Goal: Task Accomplishment & Management: Use online tool/utility

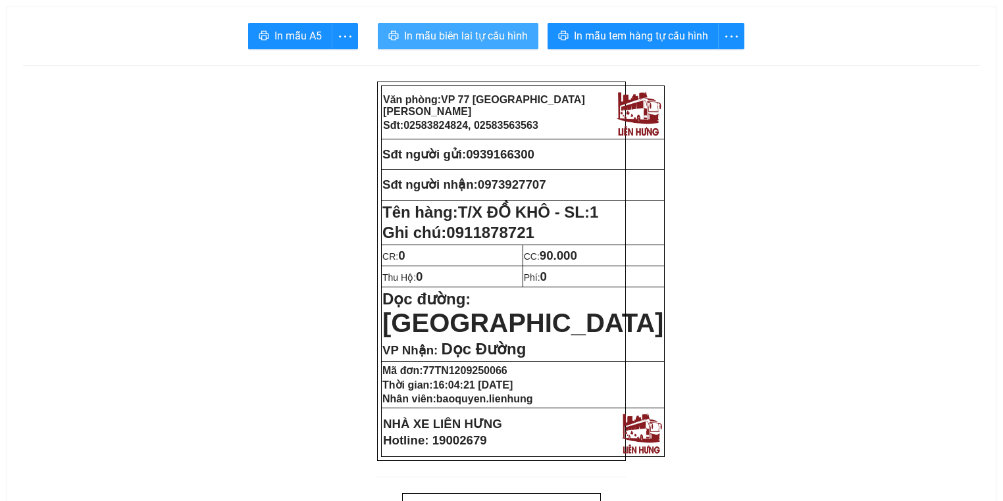
click at [439, 39] on span "In mẫu biên lai tự cấu hình" at bounding box center [466, 36] width 124 height 16
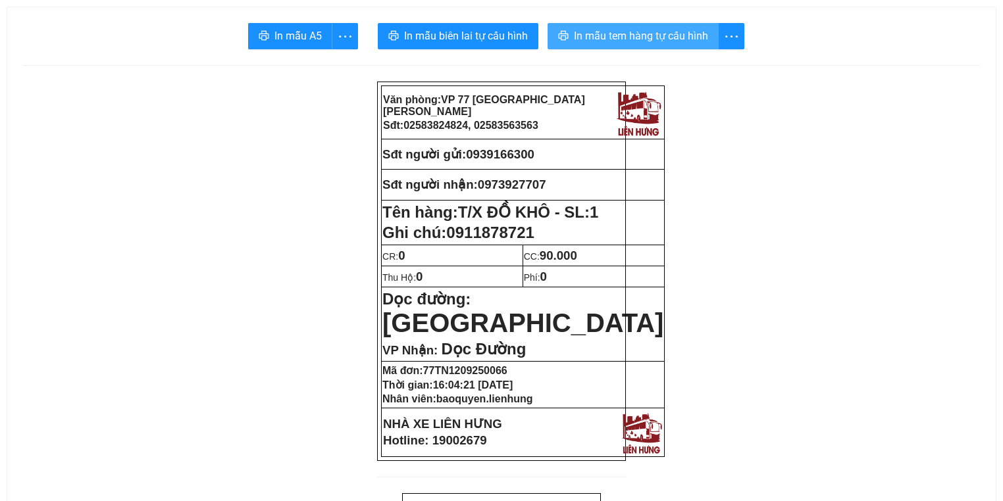
click at [637, 26] on button "In mẫu tem hàng tự cấu hình" at bounding box center [632, 36] width 171 height 26
click at [642, 36] on span "In mẫu tem hàng tự cấu hình" at bounding box center [641, 36] width 134 height 16
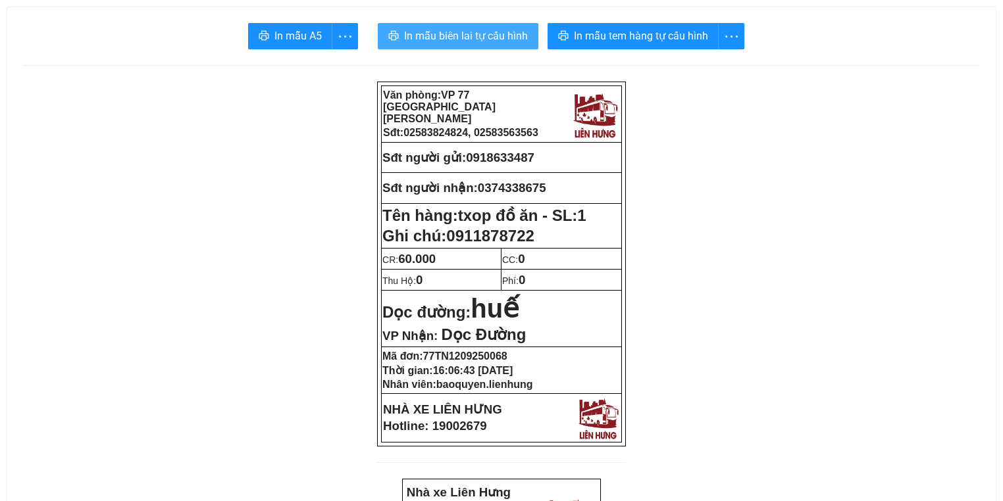
click at [455, 37] on span "In mẫu biên lai tự cấu hình" at bounding box center [466, 36] width 124 height 16
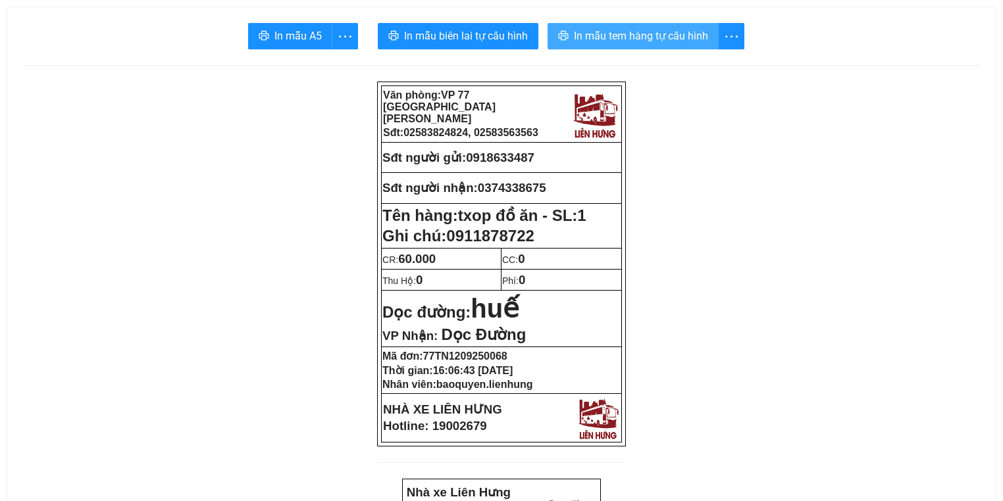
click at [685, 45] on button "In mẫu tem hàng tự cấu hình" at bounding box center [632, 36] width 171 height 26
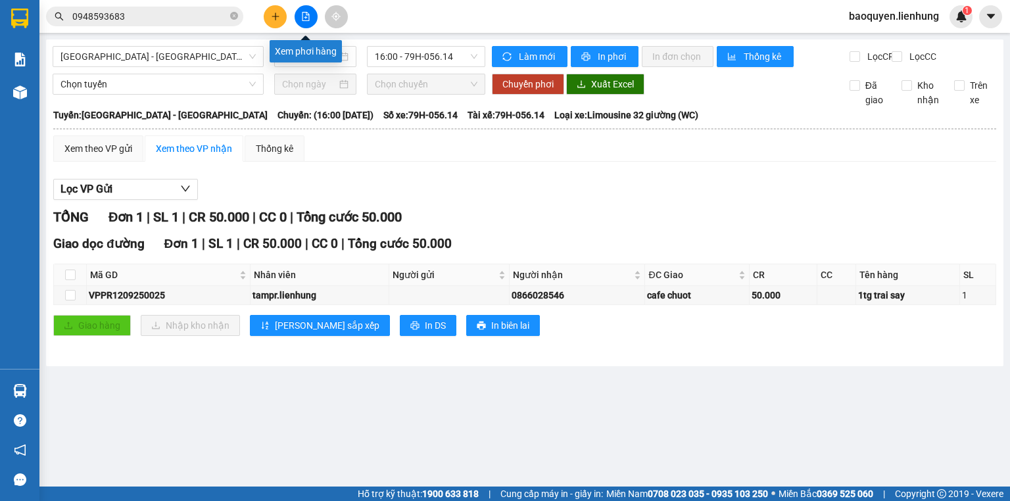
click at [303, 21] on button at bounding box center [306, 16] width 23 height 23
click at [189, 64] on span "[GEOGRAPHIC_DATA] - [GEOGRAPHIC_DATA]" at bounding box center [158, 57] width 195 height 20
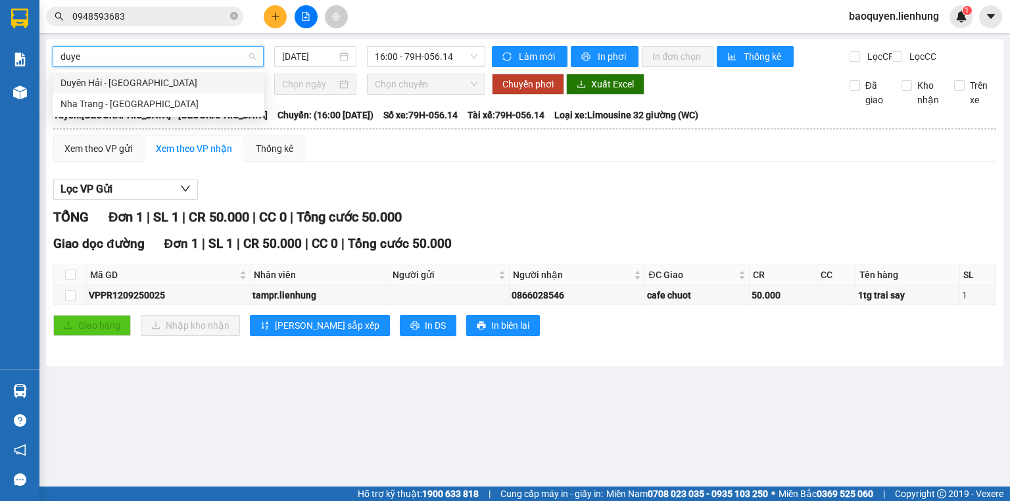
type input "duyen"
click at [187, 103] on div "Nha Trang - Duyên Hải" at bounding box center [158, 104] width 195 height 14
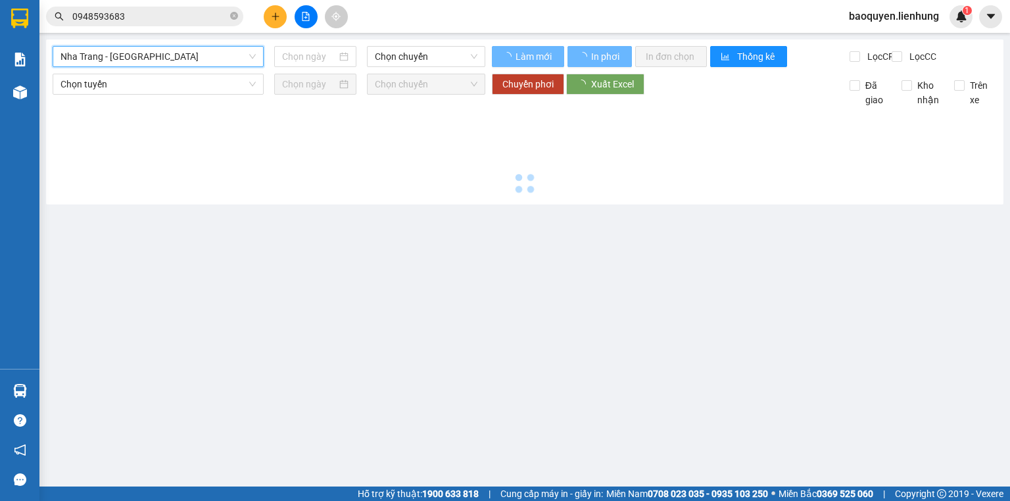
type input "12/09/2025"
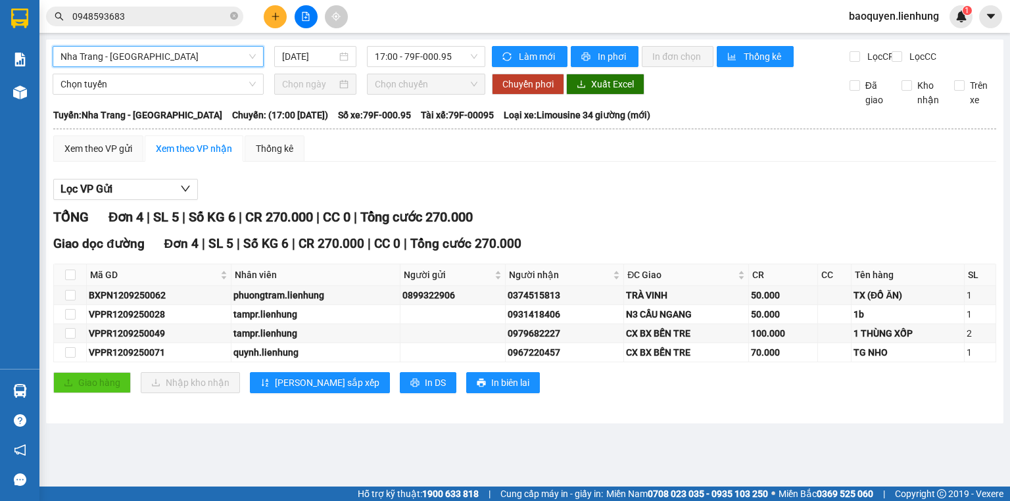
click at [187, 54] on span "Nha Trang - Duyên Hải" at bounding box center [158, 57] width 195 height 20
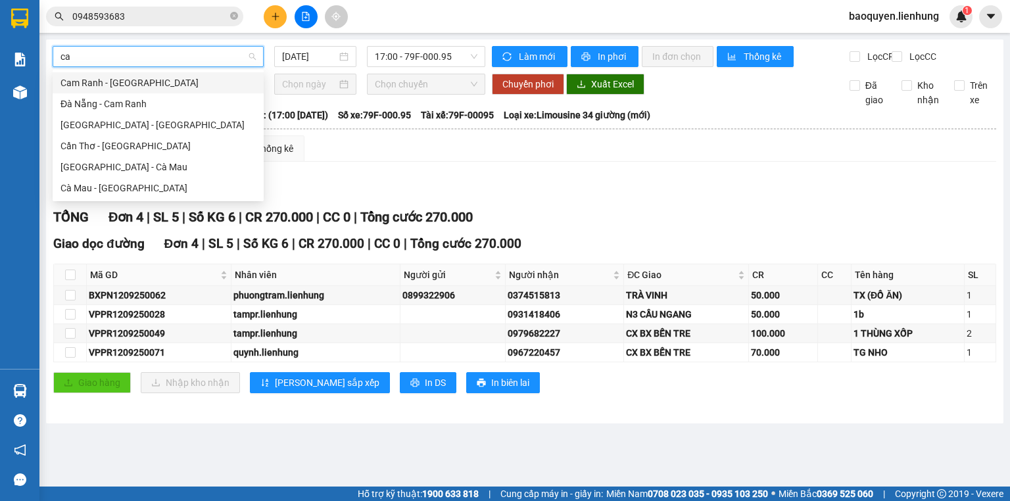
type input "can"
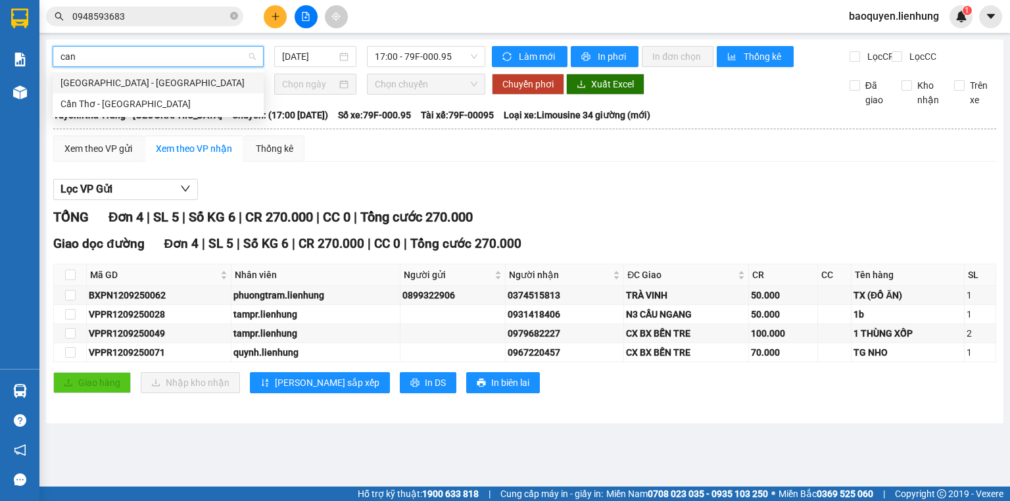
click at [182, 80] on div "Nha Trang - Cần Thơ" at bounding box center [158, 83] width 195 height 14
type input "12/09/2025"
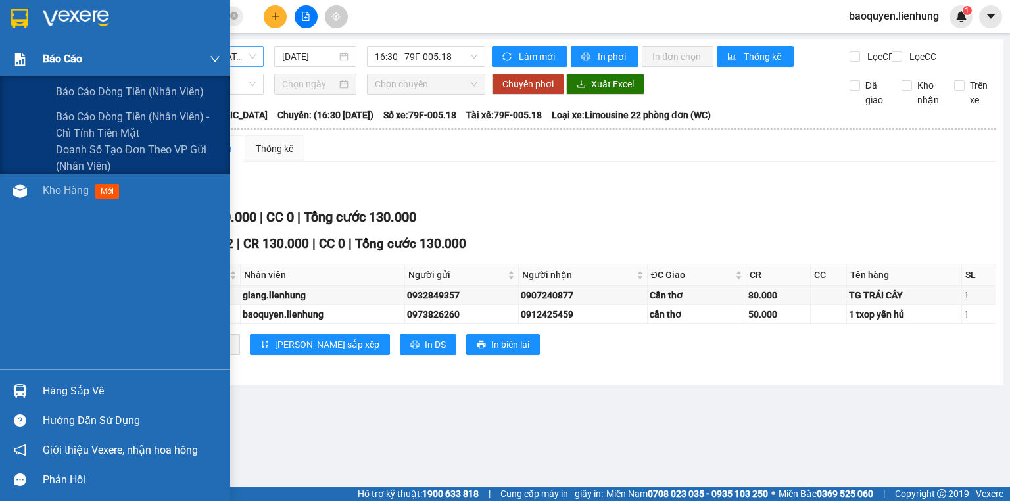
click at [24, 61] on img at bounding box center [20, 60] width 14 height 14
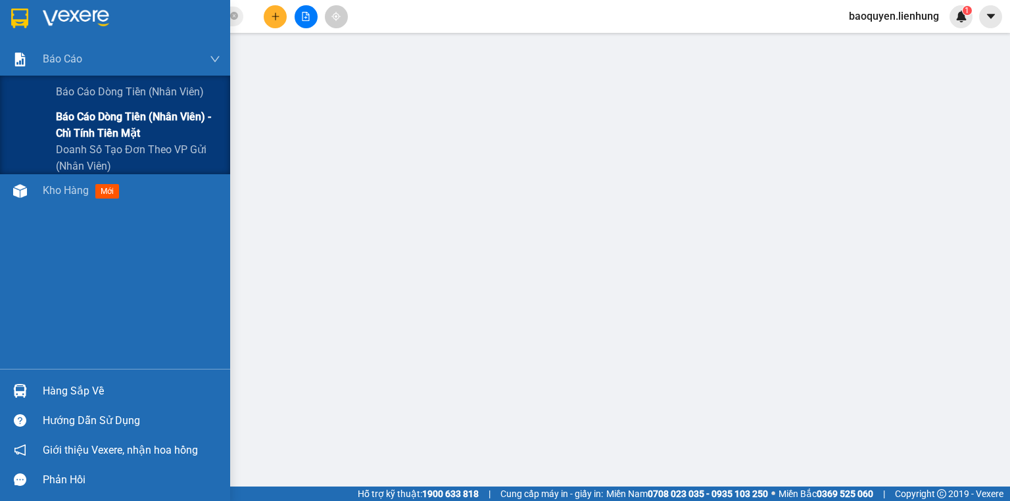
click at [92, 136] on span "Báo cáo dòng tiền (nhân viên) - chỉ tính tiền mặt" at bounding box center [138, 125] width 164 height 33
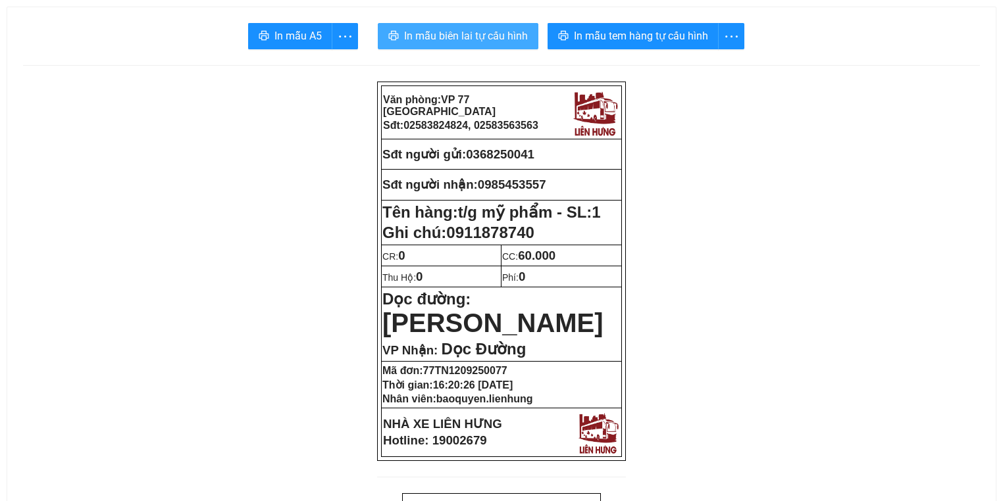
drag, startPoint x: 447, startPoint y: 52, endPoint x: 447, endPoint y: 36, distance: 16.5
click at [447, 36] on span "In mẫu biên lai tự cấu hình" at bounding box center [466, 36] width 124 height 16
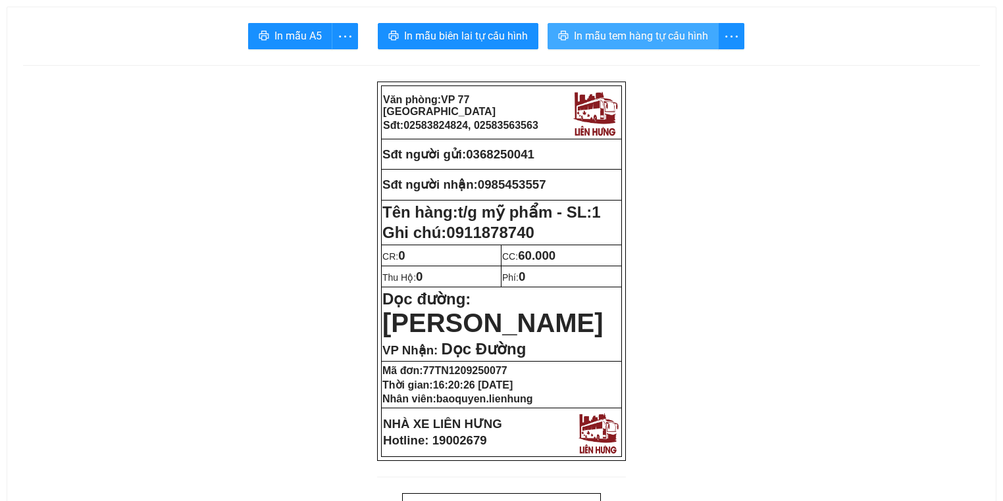
click at [619, 44] on span "In mẫu tem hàng tự cấu hình" at bounding box center [641, 36] width 134 height 16
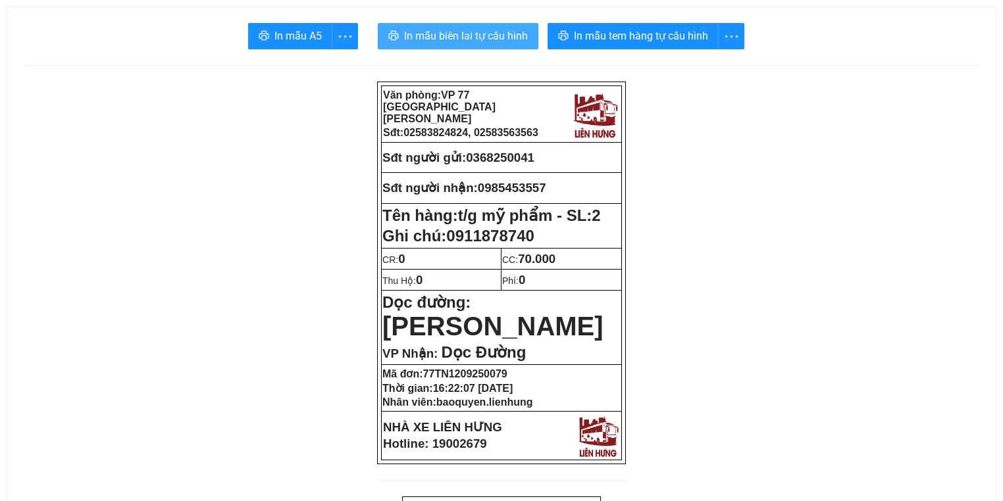
click at [468, 39] on span "In mẫu biên lai tự cấu hình" at bounding box center [466, 36] width 124 height 16
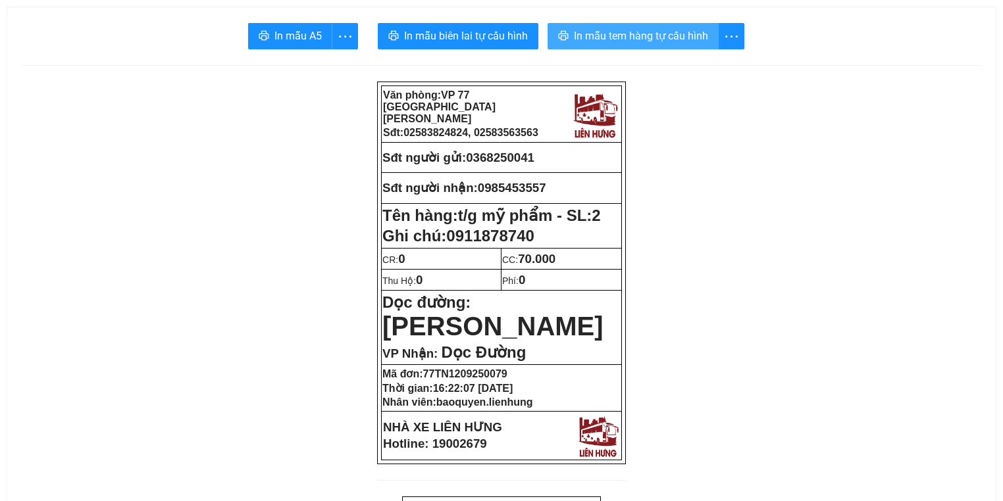
click at [574, 32] on span "In mẫu tem hàng tự cấu hình" at bounding box center [641, 36] width 134 height 16
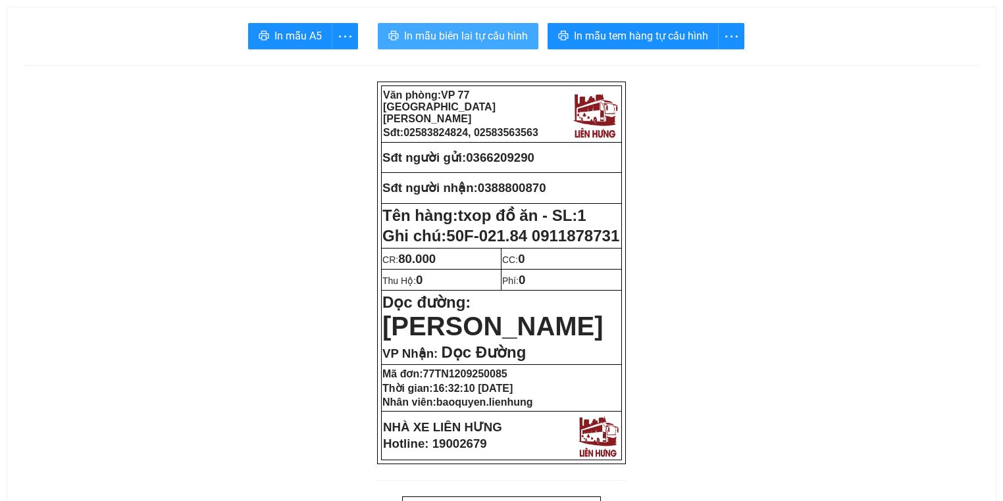
click at [428, 37] on span "In mẫu biên lai tự cấu hình" at bounding box center [466, 36] width 124 height 16
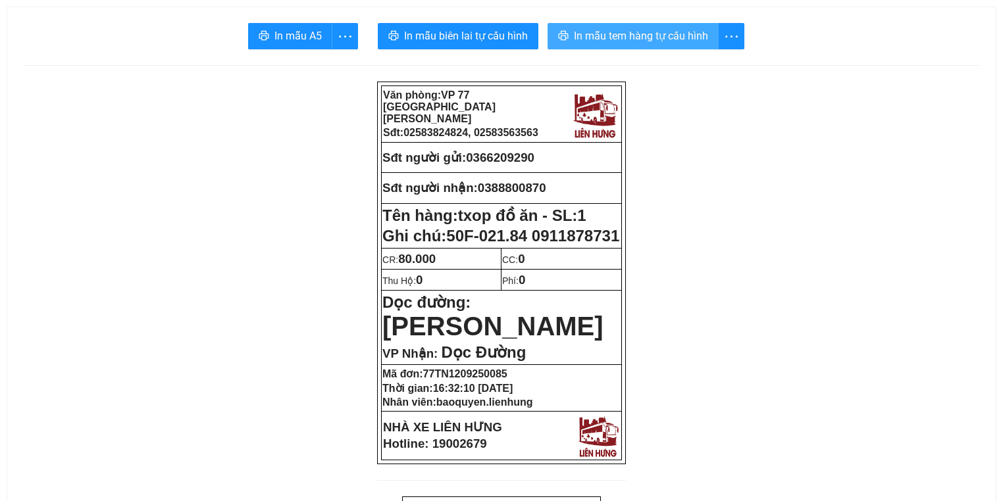
click at [572, 29] on button "In mẫu tem hàng tự cấu hình" at bounding box center [632, 36] width 171 height 26
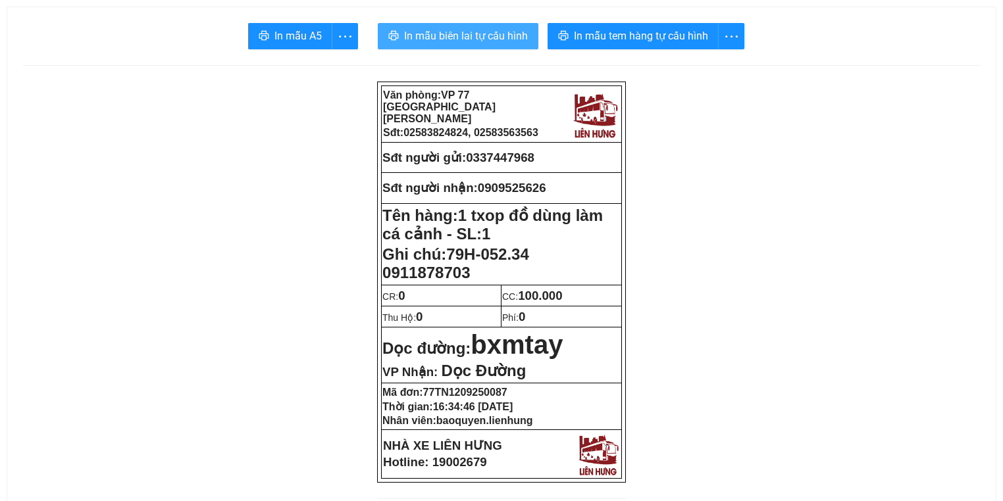
click at [441, 37] on span "In mẫu biên lai tự cấu hình" at bounding box center [466, 36] width 124 height 16
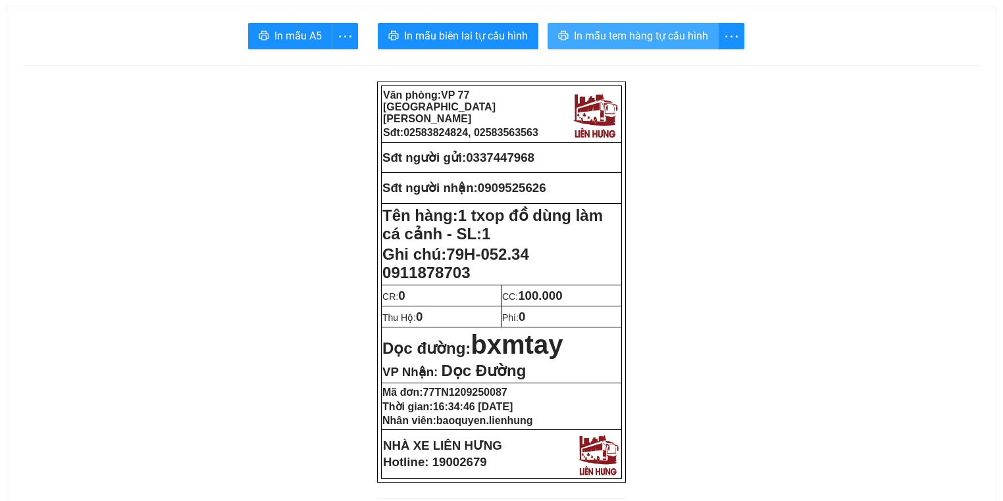
click at [601, 33] on span "In mẫu tem hàng tự cấu hình" at bounding box center [641, 36] width 134 height 16
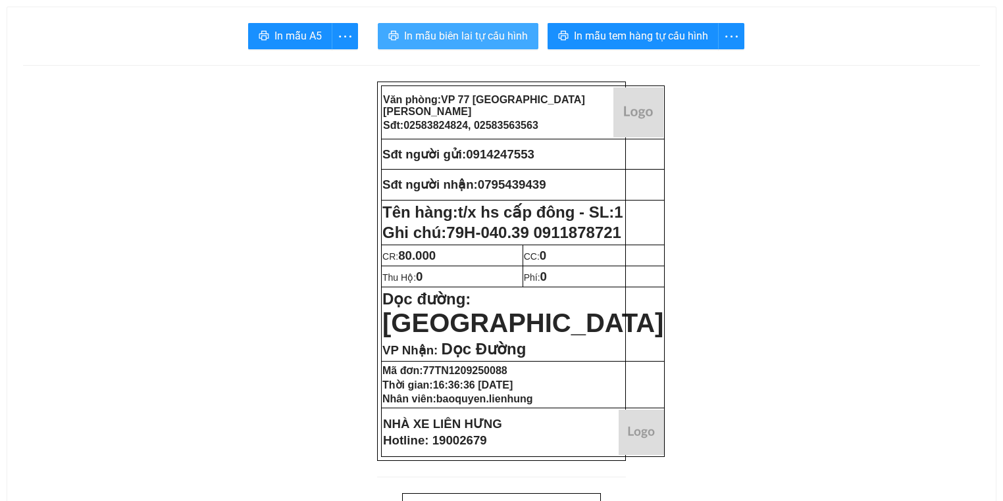
click at [433, 40] on span "In mẫu biên lai tự cấu hình" at bounding box center [466, 36] width 124 height 16
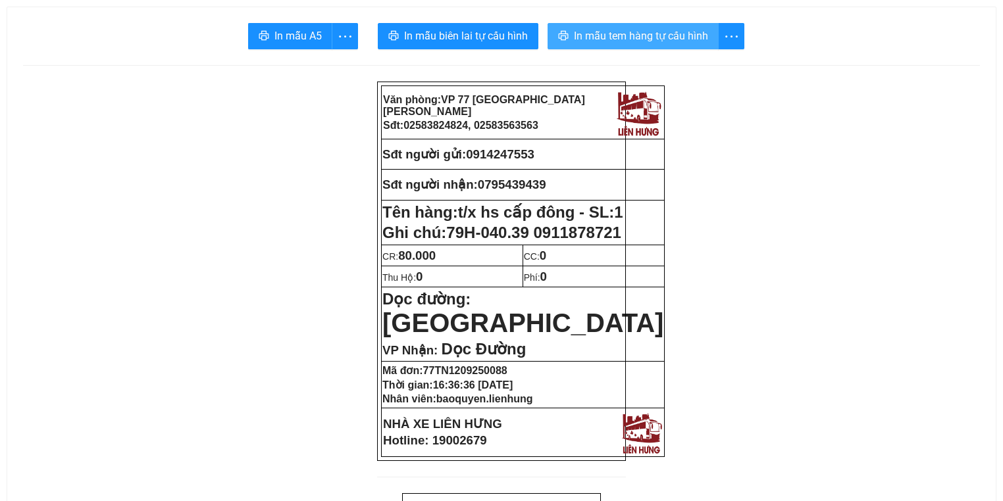
click at [674, 39] on span "In mẫu tem hàng tự cấu hình" at bounding box center [641, 36] width 134 height 16
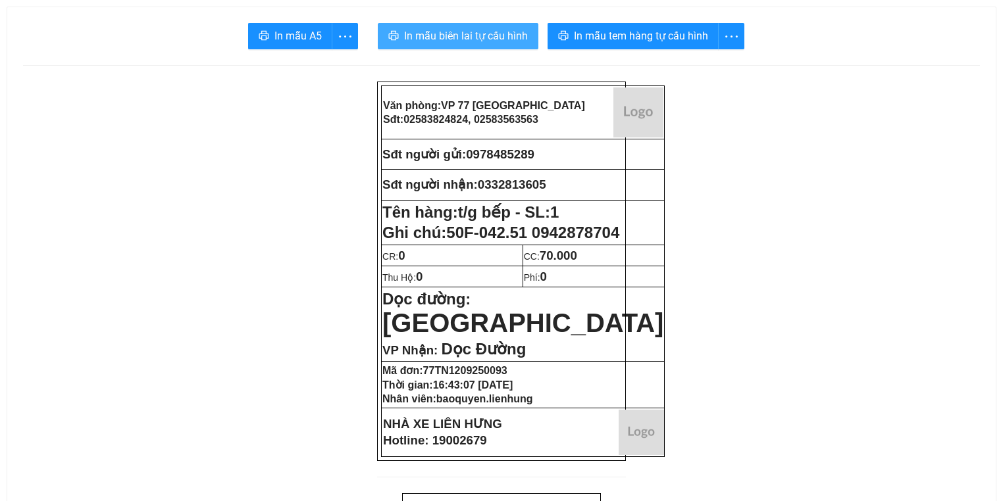
click at [468, 34] on span "In mẫu biên lai tự cấu hình" at bounding box center [466, 36] width 124 height 16
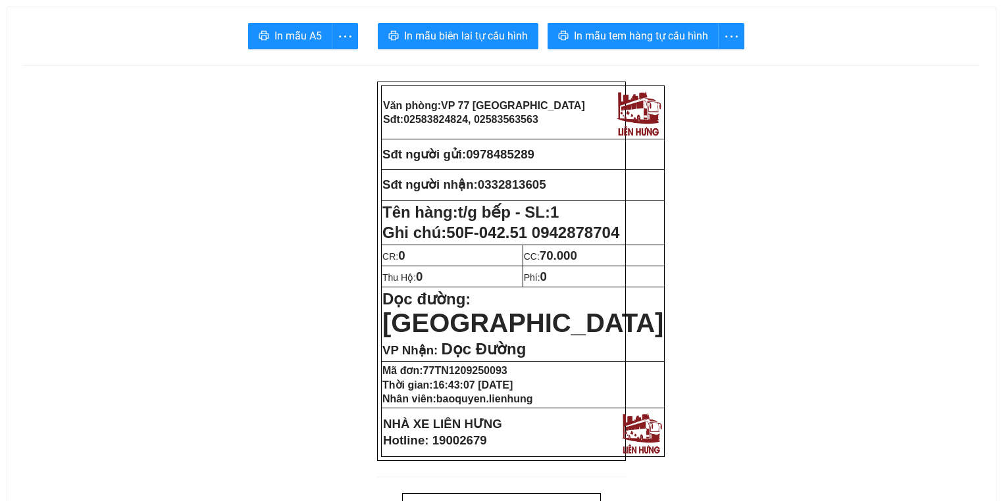
drag, startPoint x: 651, startPoint y: 22, endPoint x: 650, endPoint y: 48, distance: 26.3
click at [650, 48] on button "In mẫu tem hàng tự cấu hình" at bounding box center [632, 36] width 171 height 26
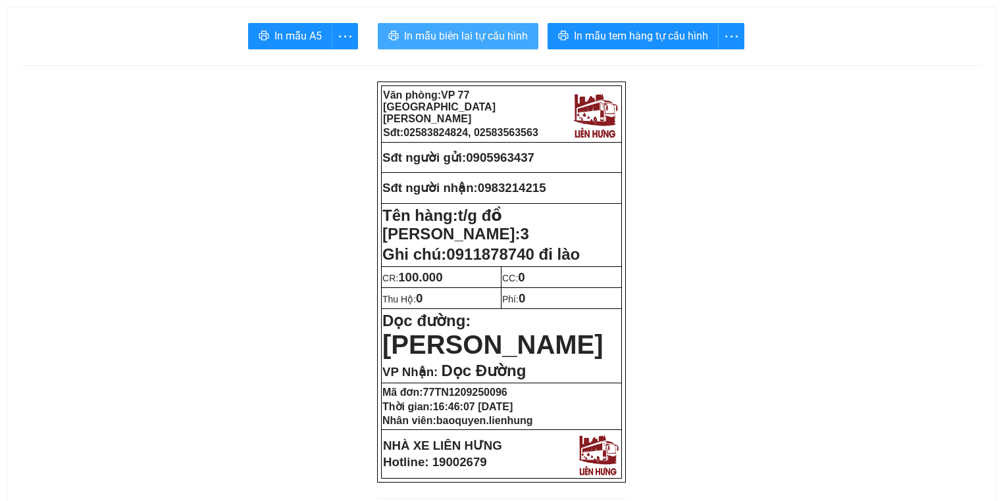
click at [482, 37] on span "In mẫu biên lai tự cấu hình" at bounding box center [466, 36] width 124 height 16
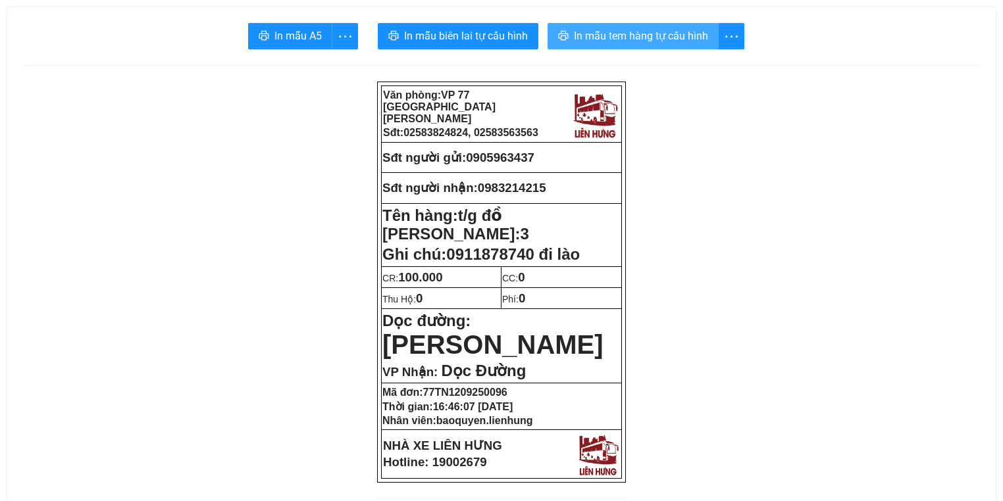
click at [627, 34] on span "In mẫu tem hàng tự cấu hình" at bounding box center [641, 36] width 134 height 16
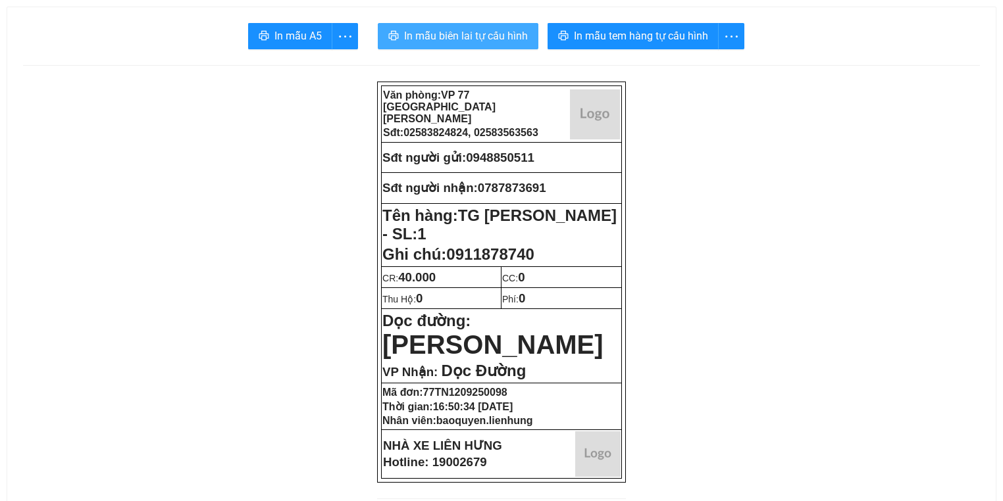
click at [495, 35] on span "In mẫu biên lai tự cấu hình" at bounding box center [466, 36] width 124 height 16
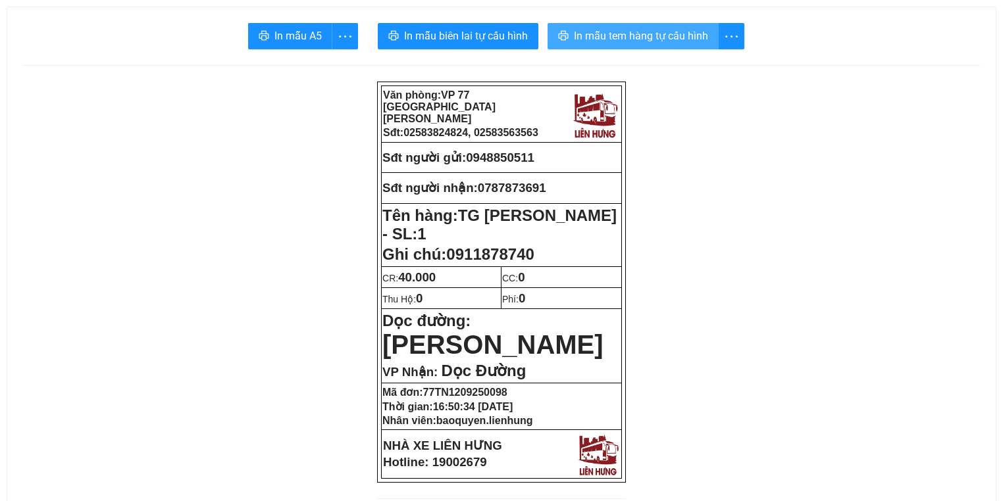
click at [637, 37] on span "In mẫu tem hàng tự cấu hình" at bounding box center [641, 36] width 134 height 16
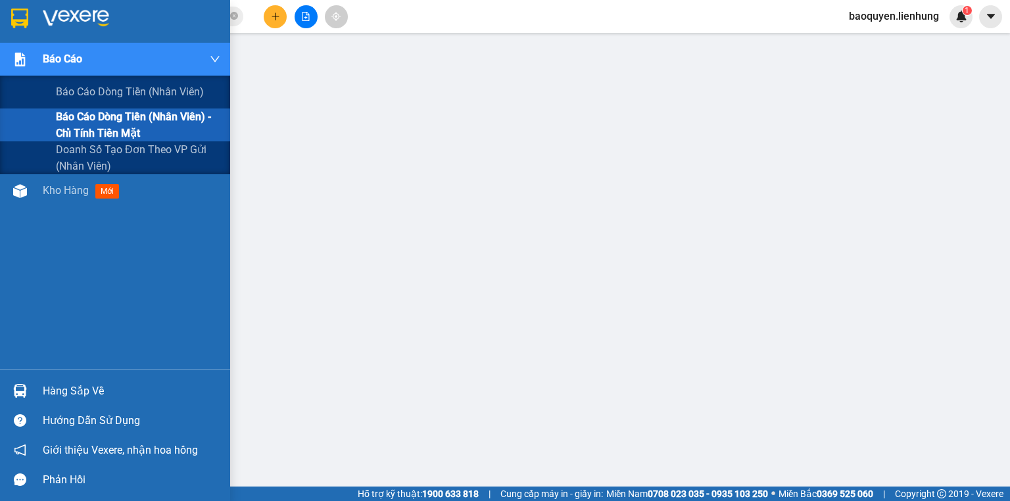
click at [78, 58] on span "Báo cáo" at bounding box center [62, 59] width 39 height 16
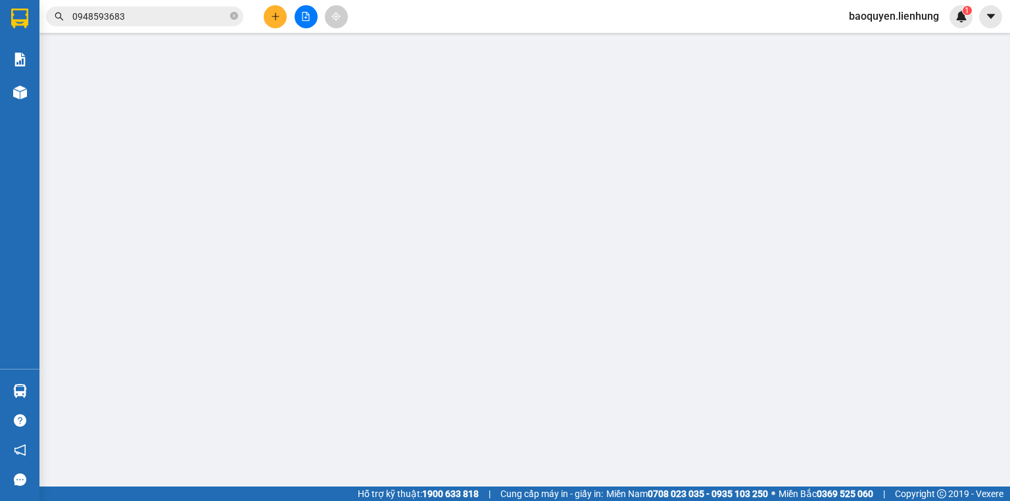
click at [299, 14] on button at bounding box center [306, 16] width 23 height 23
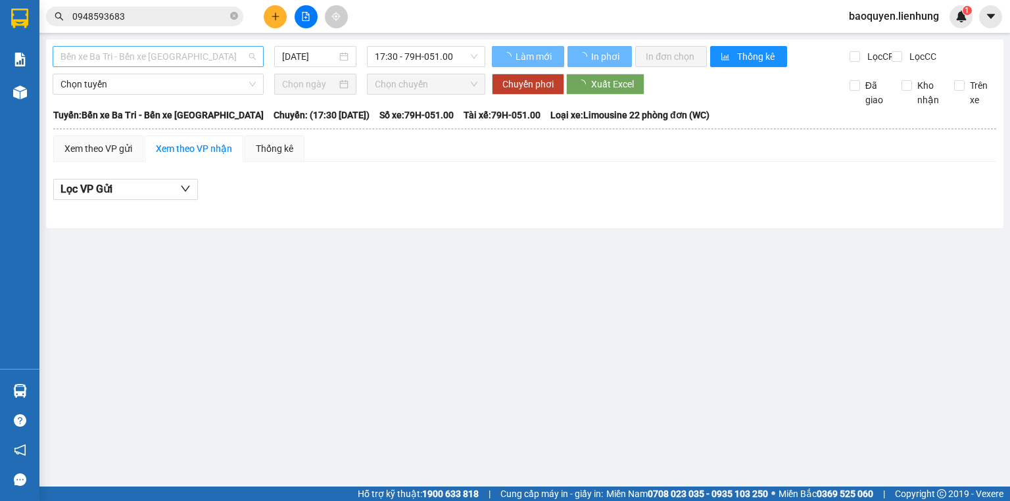
click at [239, 53] on span "Bến xe Ba Tri - Bến xe [GEOGRAPHIC_DATA]" at bounding box center [158, 57] width 195 height 20
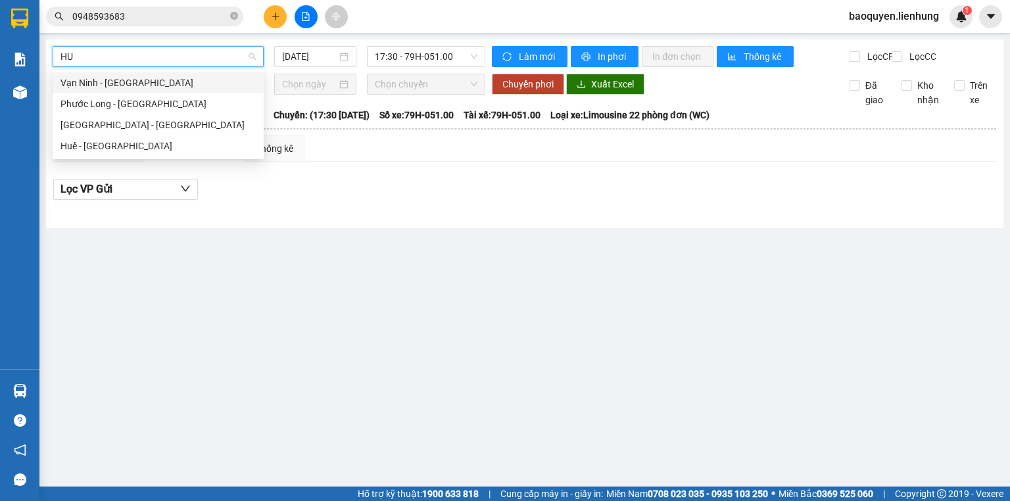
type input "HUE"
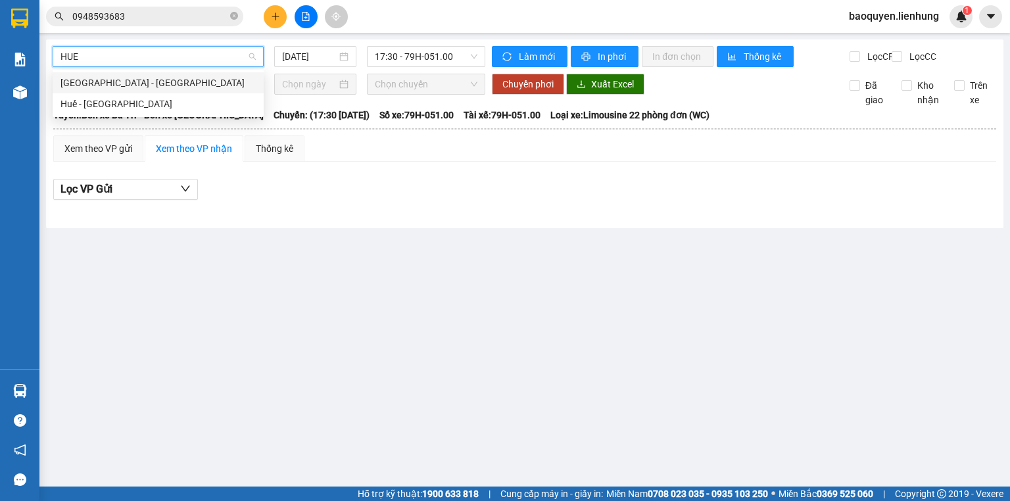
click at [211, 79] on div "[GEOGRAPHIC_DATA] - [GEOGRAPHIC_DATA]" at bounding box center [158, 83] width 195 height 14
type input "[DATE]"
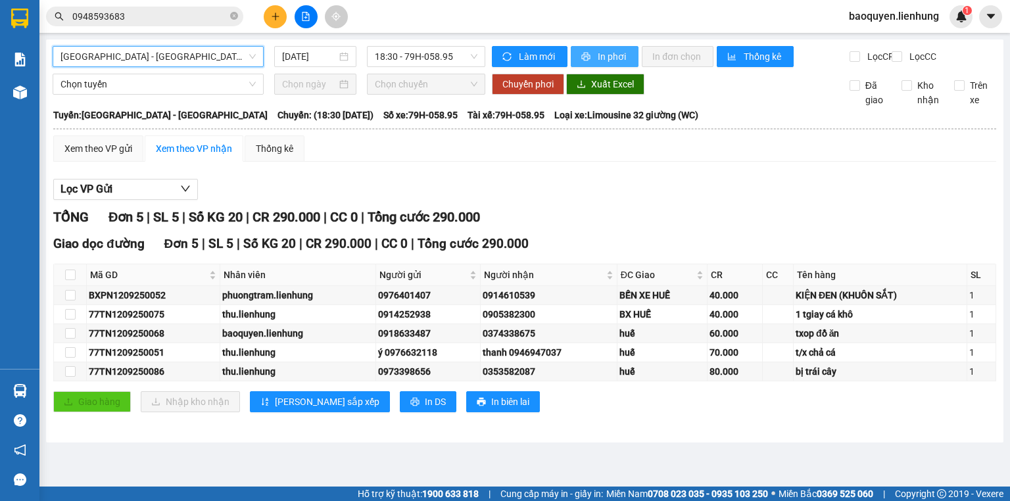
click at [598, 53] on span "In phơi" at bounding box center [613, 56] width 30 height 14
click at [199, 55] on span "Nha Trang - Huế" at bounding box center [158, 57] width 195 height 20
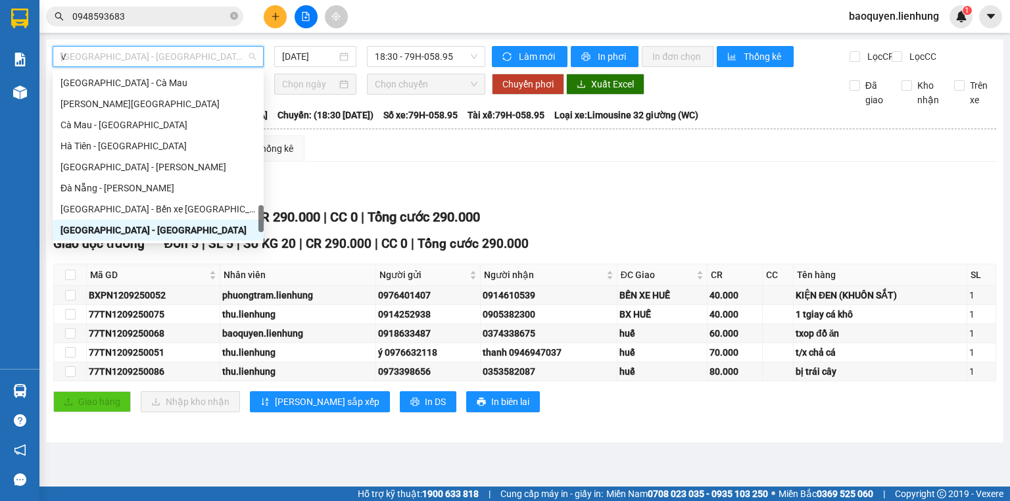
scroll to position [32, 0]
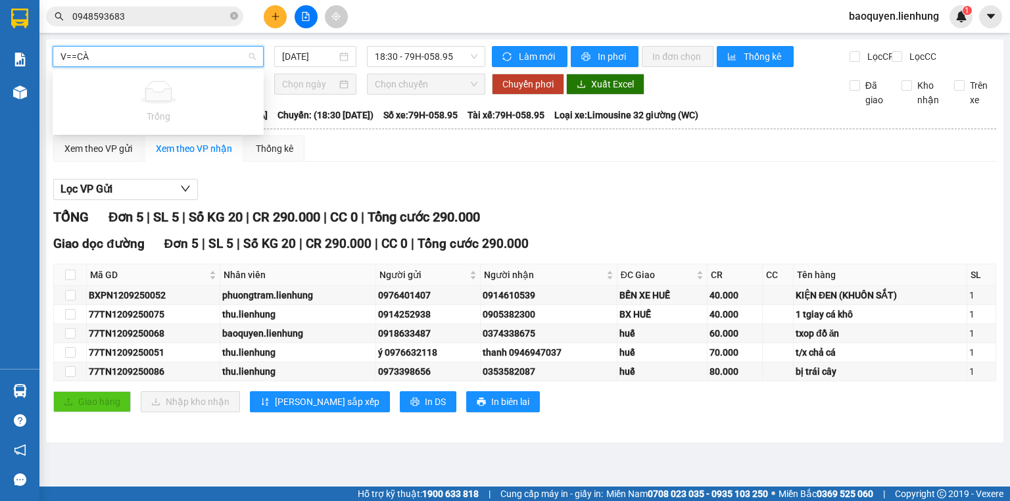
drag, startPoint x: 199, startPoint y: 55, endPoint x: 55, endPoint y: 49, distance: 144.8
click at [55, 49] on div "V==CÀ" at bounding box center [158, 56] width 211 height 21
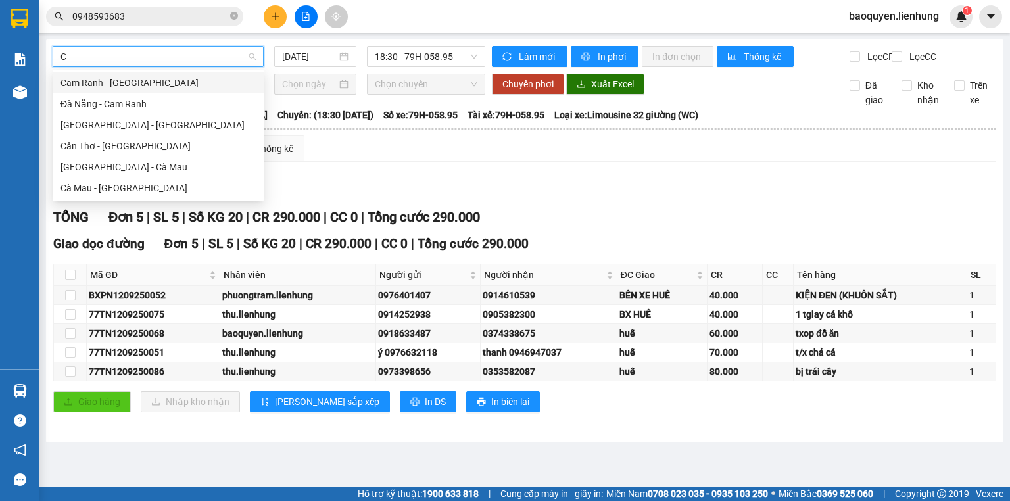
type input "CÀ"
click at [127, 176] on div "Nha Trang - Cà Mau" at bounding box center [158, 167] width 211 height 21
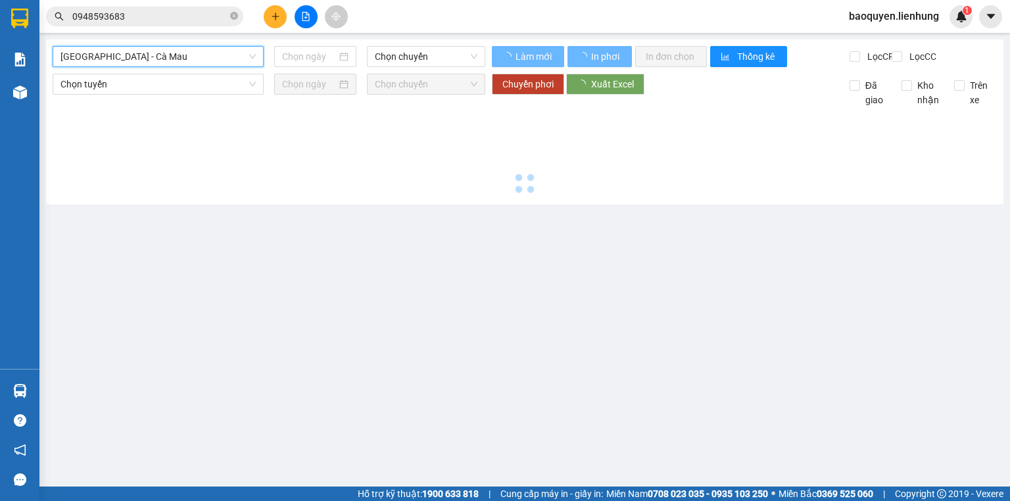
type input "12/09/2025"
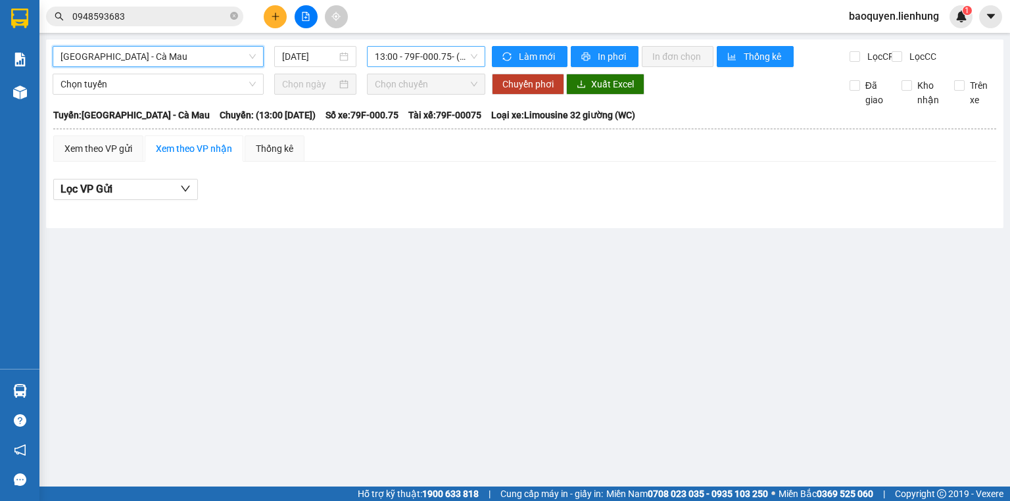
click at [435, 62] on span "13:00 - 79F-000.75 - (Đã hủy)" at bounding box center [426, 57] width 103 height 20
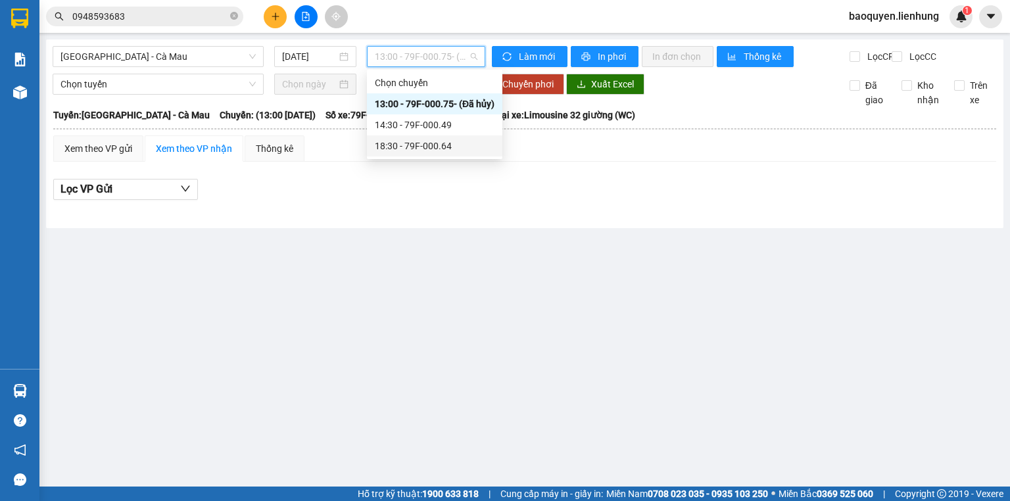
click at [429, 145] on div "18:30 - 79F-000.64" at bounding box center [435, 146] width 120 height 14
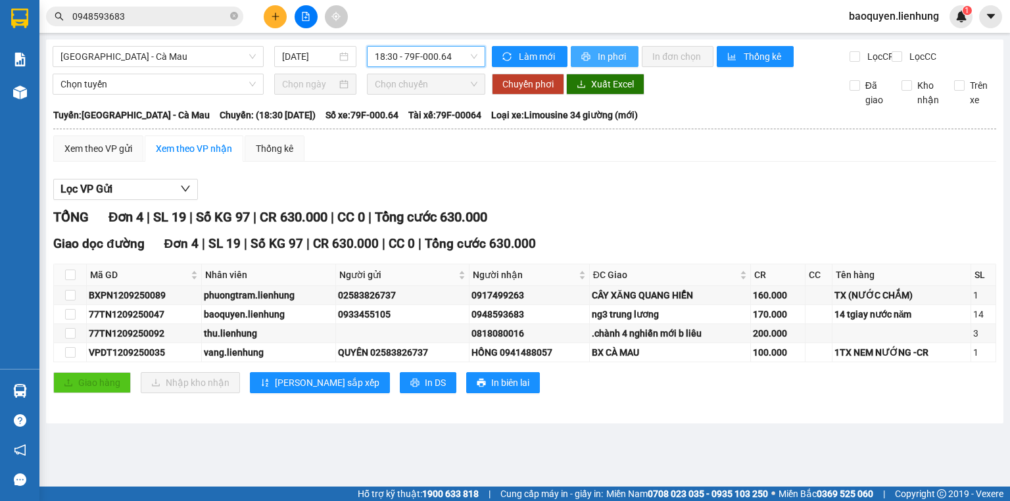
click at [609, 60] on span "In phơi" at bounding box center [613, 56] width 30 height 14
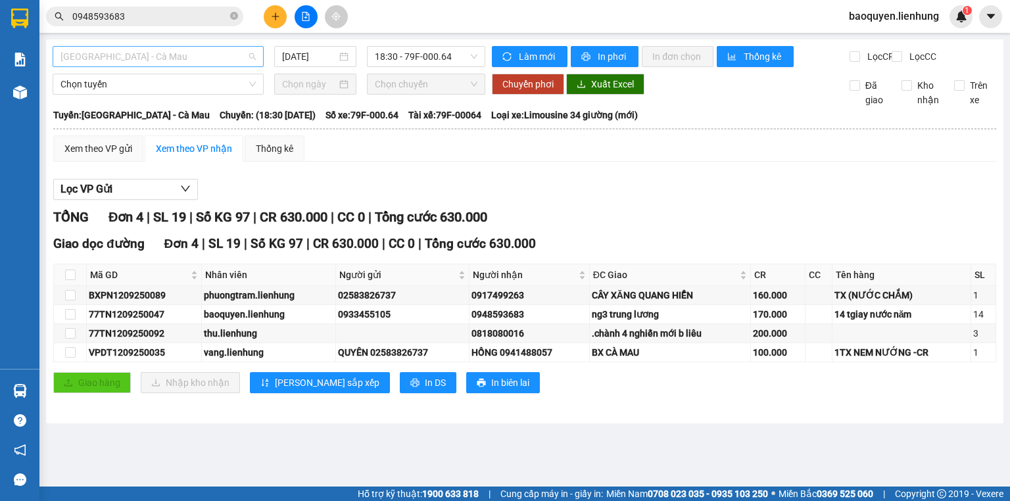
click at [177, 47] on span "Nha Trang - Cà Mau" at bounding box center [158, 57] width 195 height 20
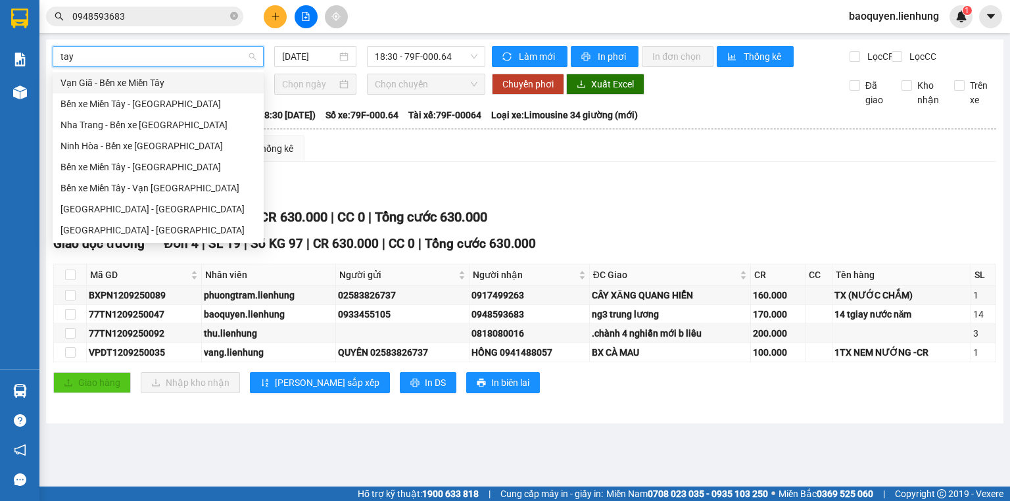
type input "tay"
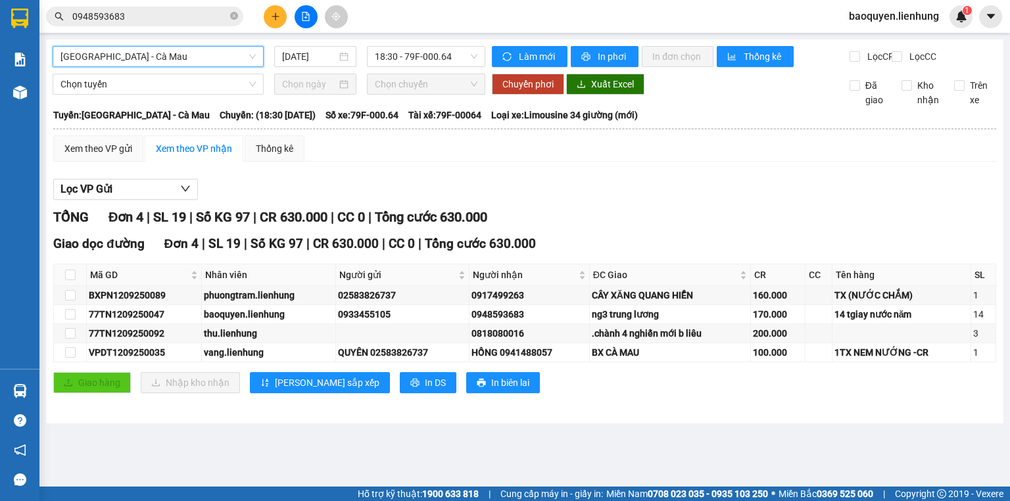
click at [342, 42] on div "Nha Trang - Cà Mau Nha Trang - Cà Mau 12/09/2025 18:30 - 79F-000.64 Làm mới In …" at bounding box center [525, 231] width 958 height 384
click at [187, 55] on span "Nha Trang - Cà Mau" at bounding box center [158, 57] width 195 height 20
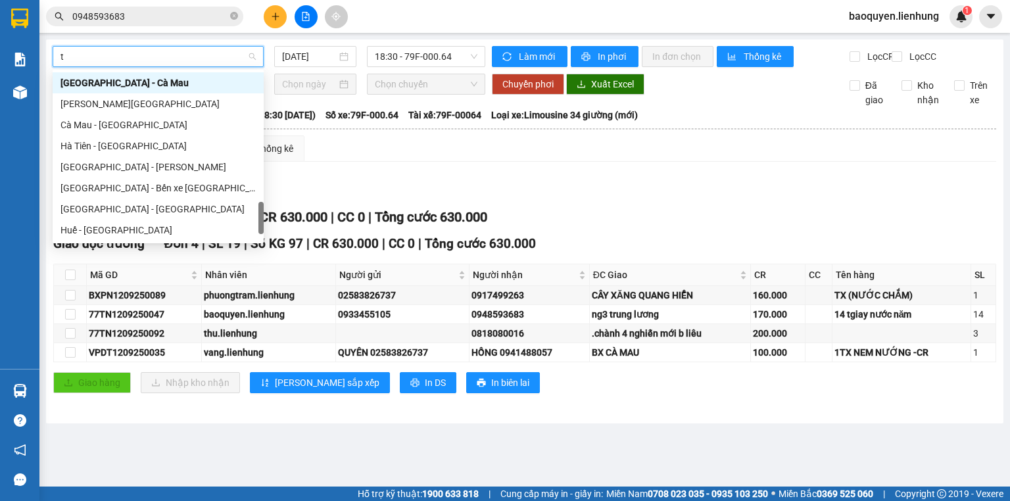
type input "ta"
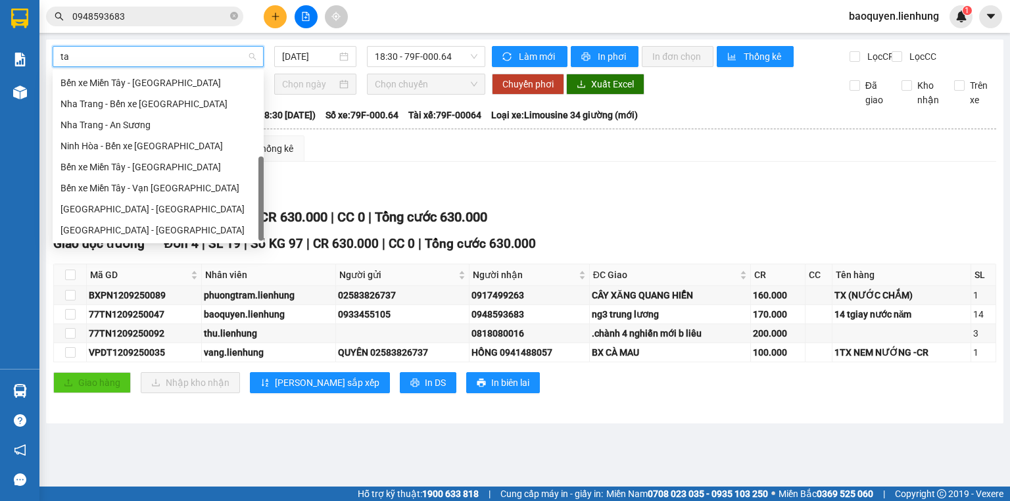
scroll to position [21, 0]
click at [163, 225] on div "Nha Trang - Tây Ninh" at bounding box center [158, 230] width 195 height 14
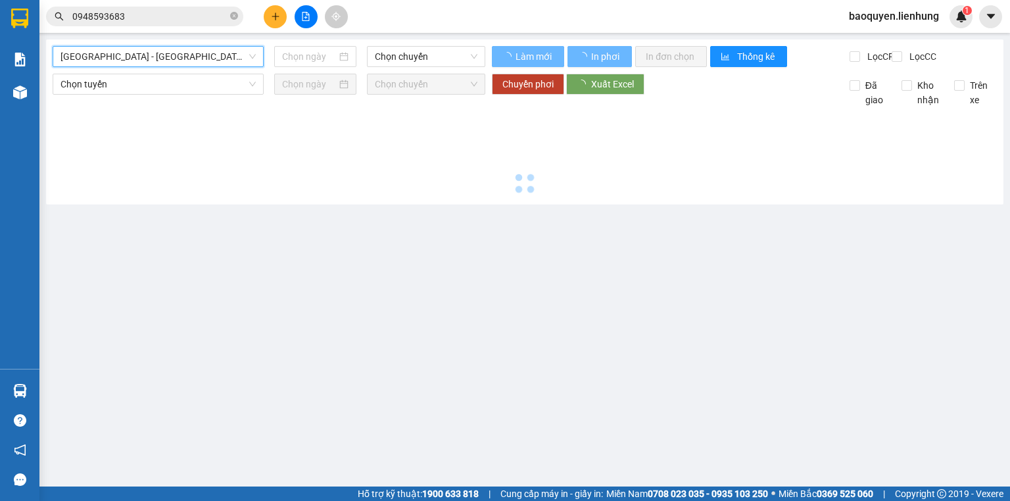
type input "12/09/2025"
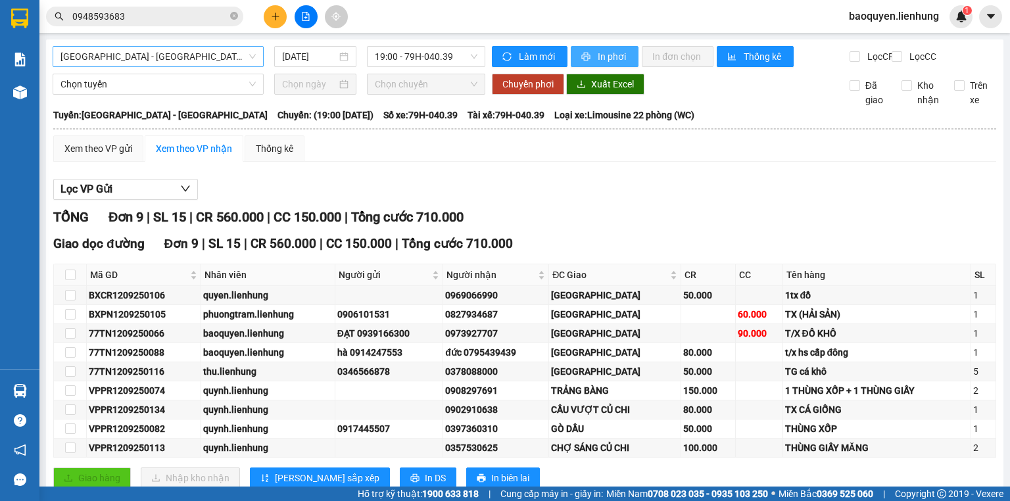
click at [616, 52] on span "In phơi" at bounding box center [613, 56] width 30 height 14
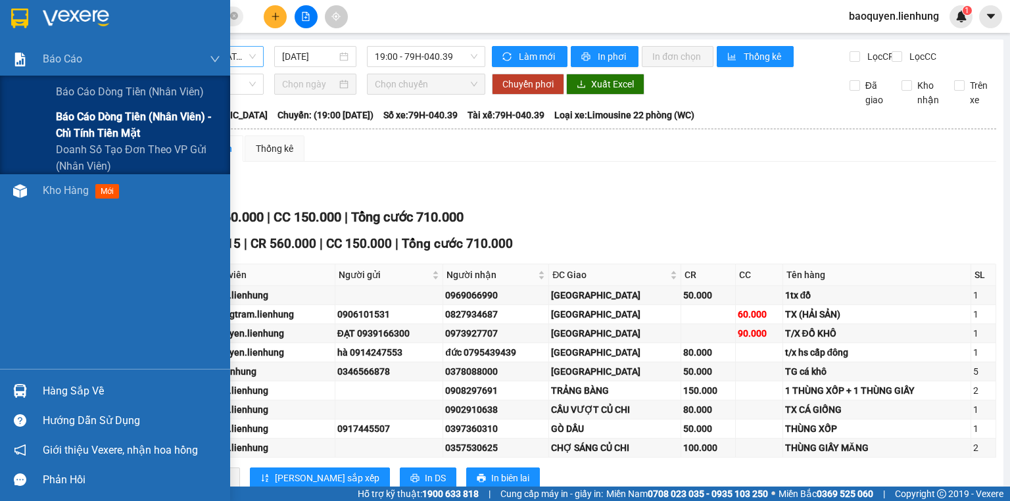
click at [78, 125] on span "Báo cáo dòng tiền (nhân viên) - chỉ tính tiền mặt" at bounding box center [138, 125] width 164 height 33
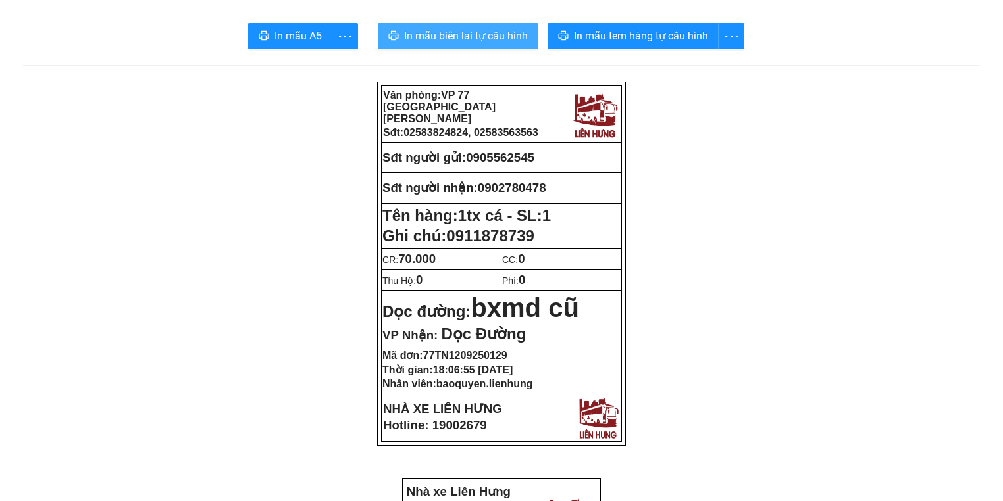
click at [512, 24] on button "In mẫu biên lai tự cấu hình" at bounding box center [458, 36] width 161 height 26
click at [514, 37] on span "In mẫu biên lai tự cấu hình" at bounding box center [466, 36] width 124 height 16
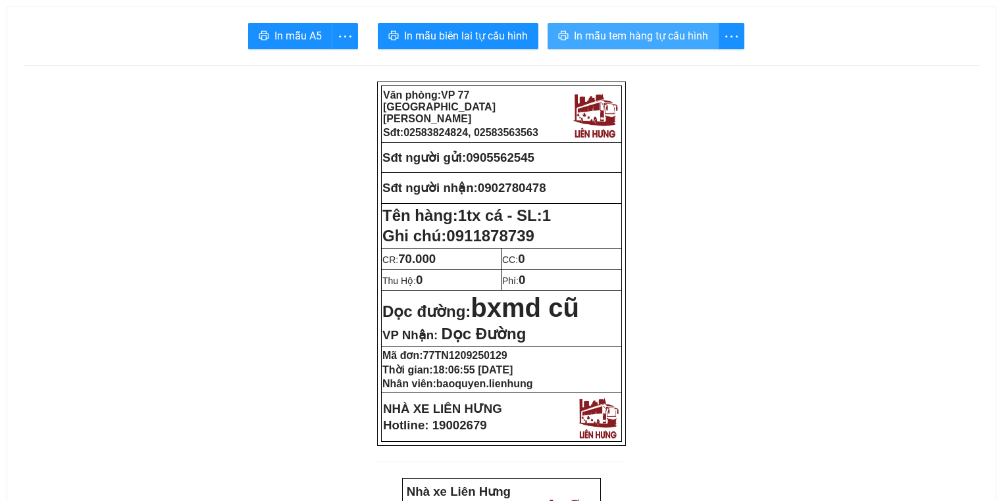
click at [641, 34] on span "In mẫu tem hàng tự cấu hình" at bounding box center [641, 36] width 134 height 16
